Goal: Transaction & Acquisition: Book appointment/travel/reservation

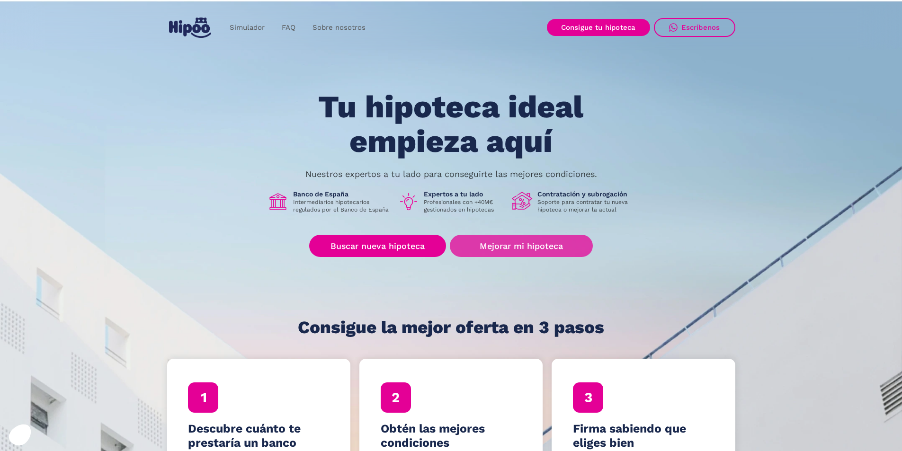
click at [513, 248] on link "Mejorar mi hipoteca" at bounding box center [521, 246] width 143 height 22
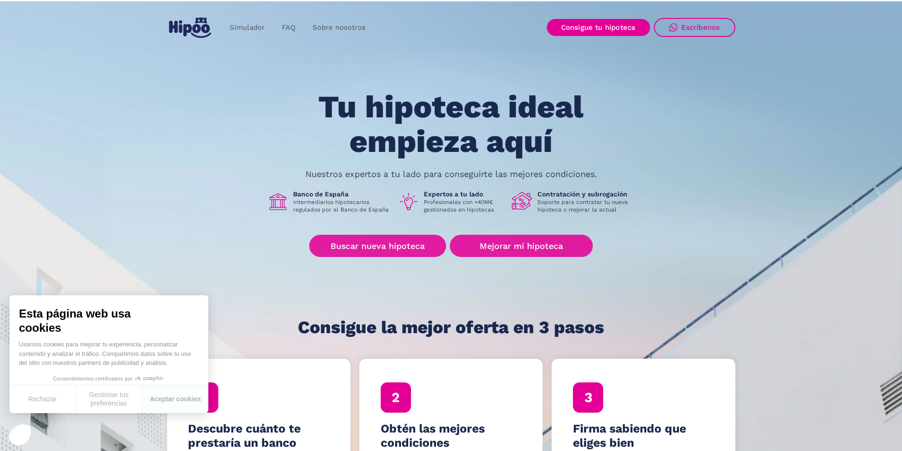
click at [528, 257] on link "Mejorar mi hipoteca" at bounding box center [521, 246] width 143 height 22
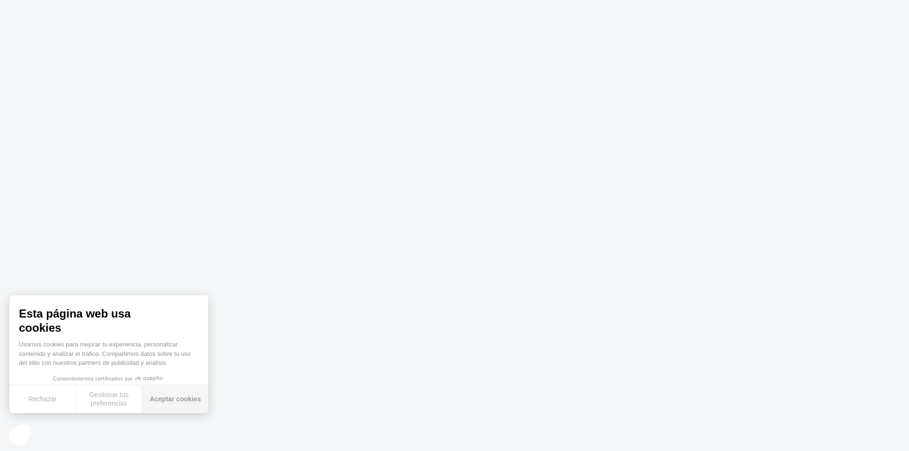
click at [180, 397] on button "Aceptar cookies" at bounding box center [175, 400] width 66 height 28
